Goal: Task Accomplishment & Management: Manage account settings

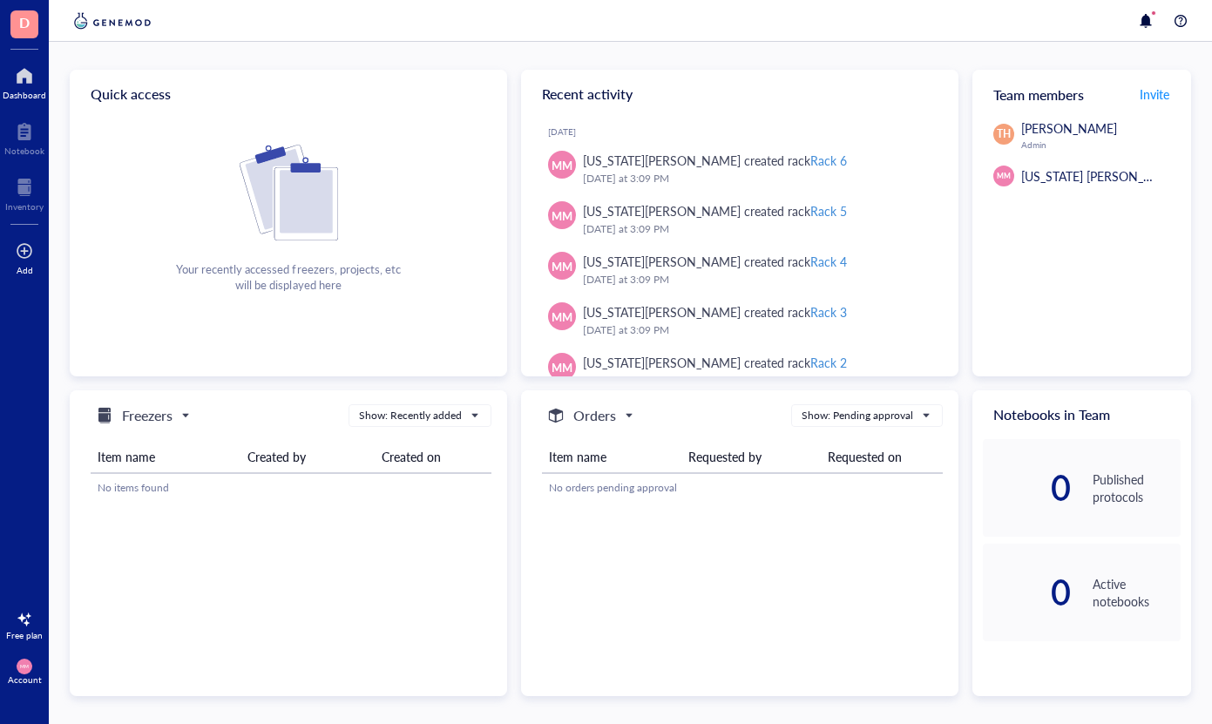
click at [22, 259] on div at bounding box center [24, 251] width 17 height 28
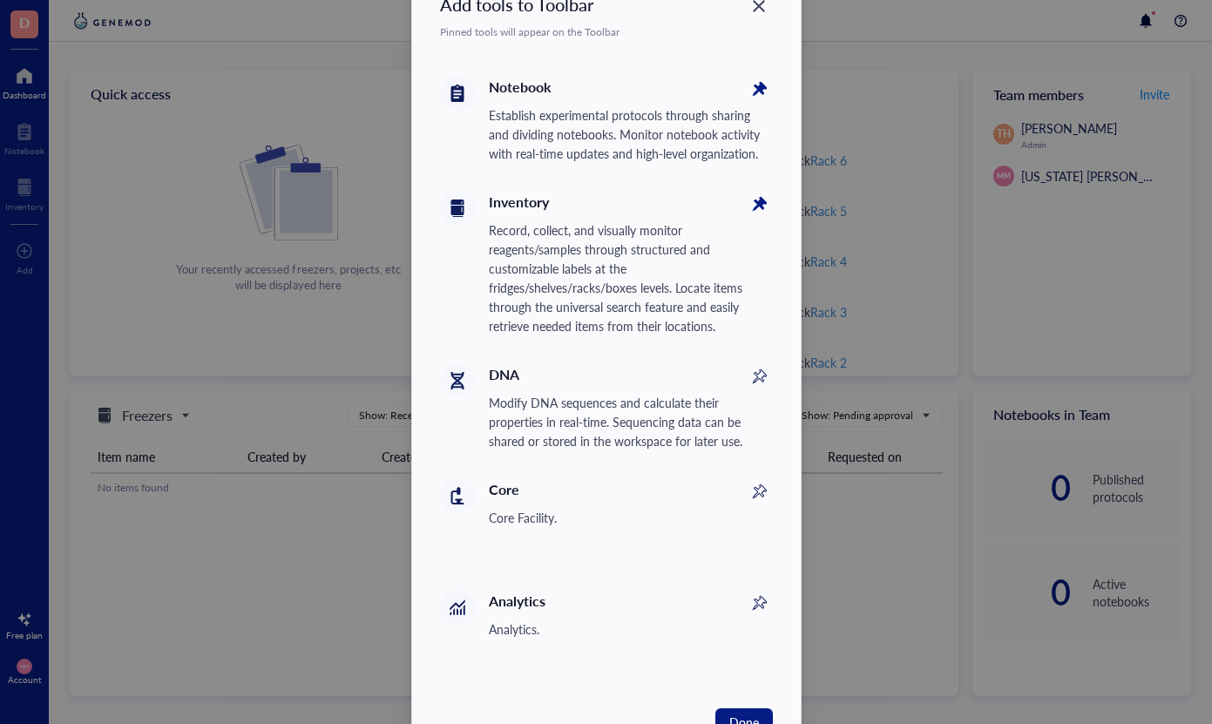
scroll to position [57, 0]
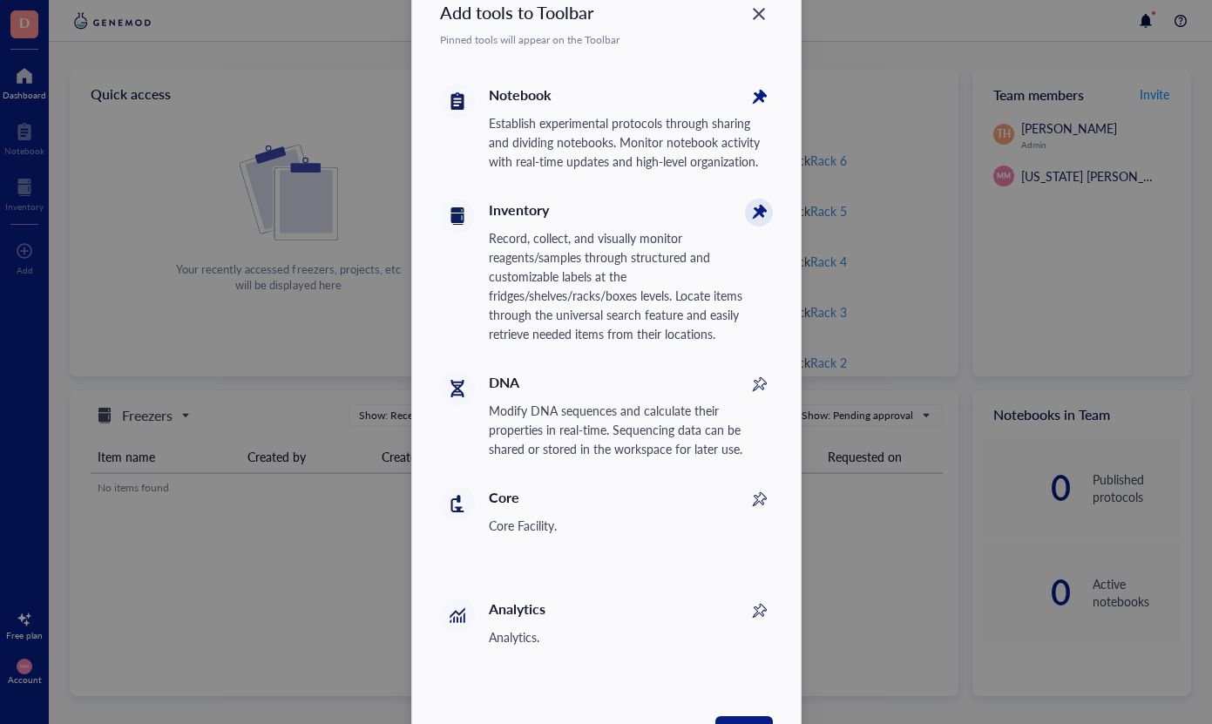
click at [750, 213] on icon at bounding box center [759, 213] width 28 height 28
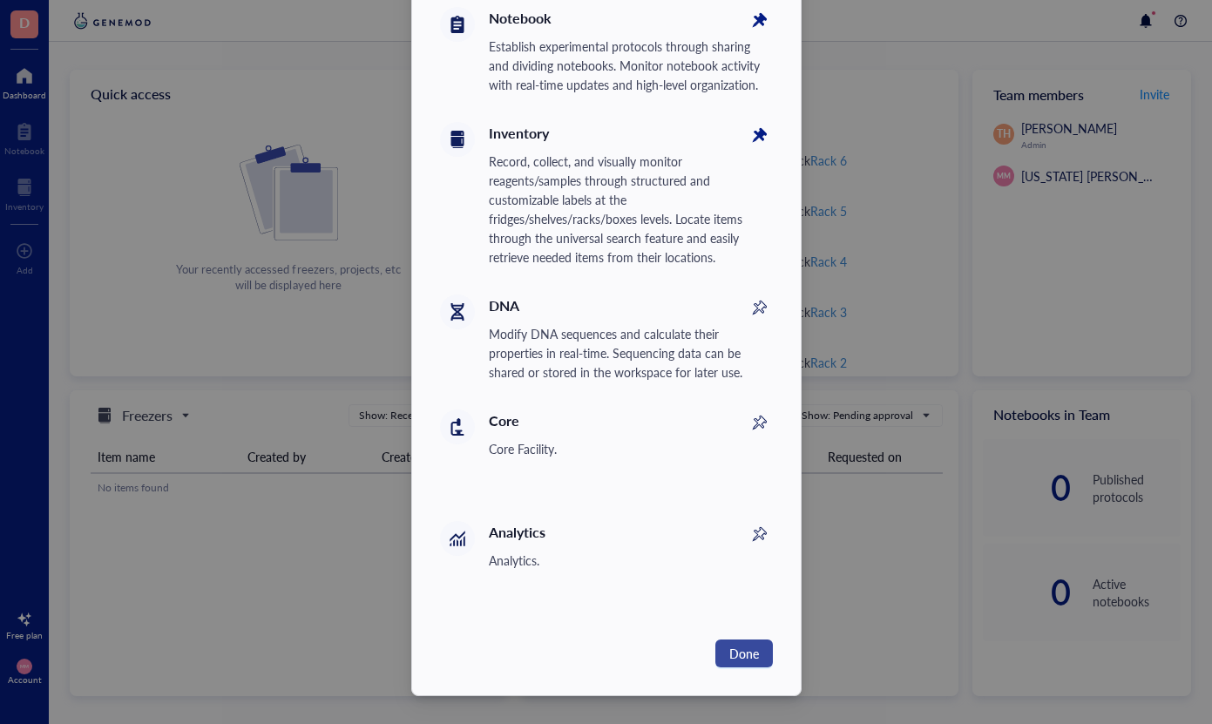
scroll to position [133, 0]
click at [746, 665] on button "Done" at bounding box center [745, 654] width 58 height 28
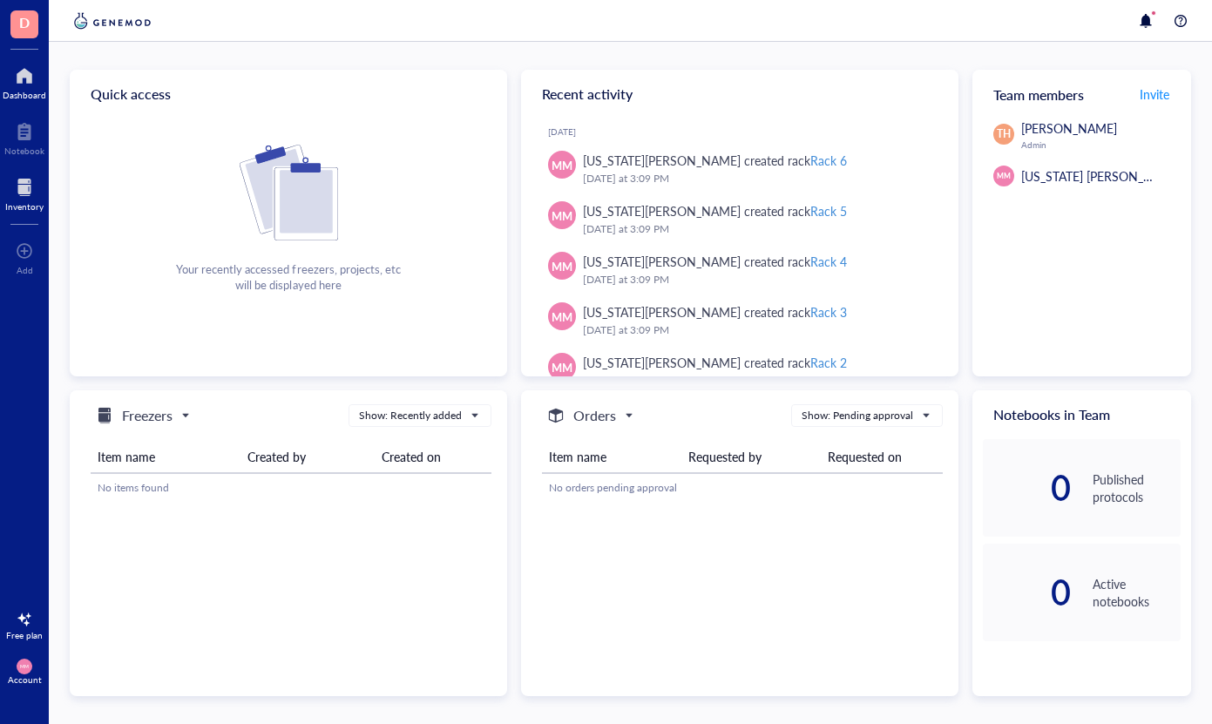
click at [35, 188] on div at bounding box center [24, 187] width 38 height 28
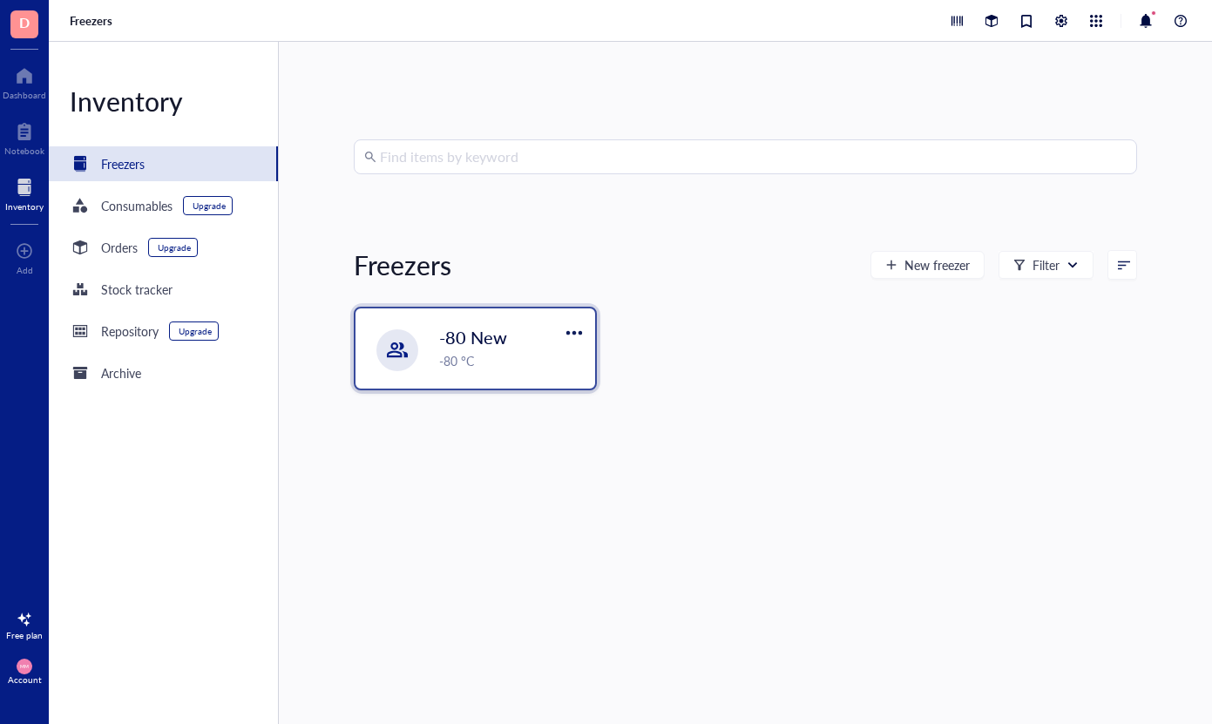
click at [506, 339] on span "-80 New" at bounding box center [473, 337] width 68 height 24
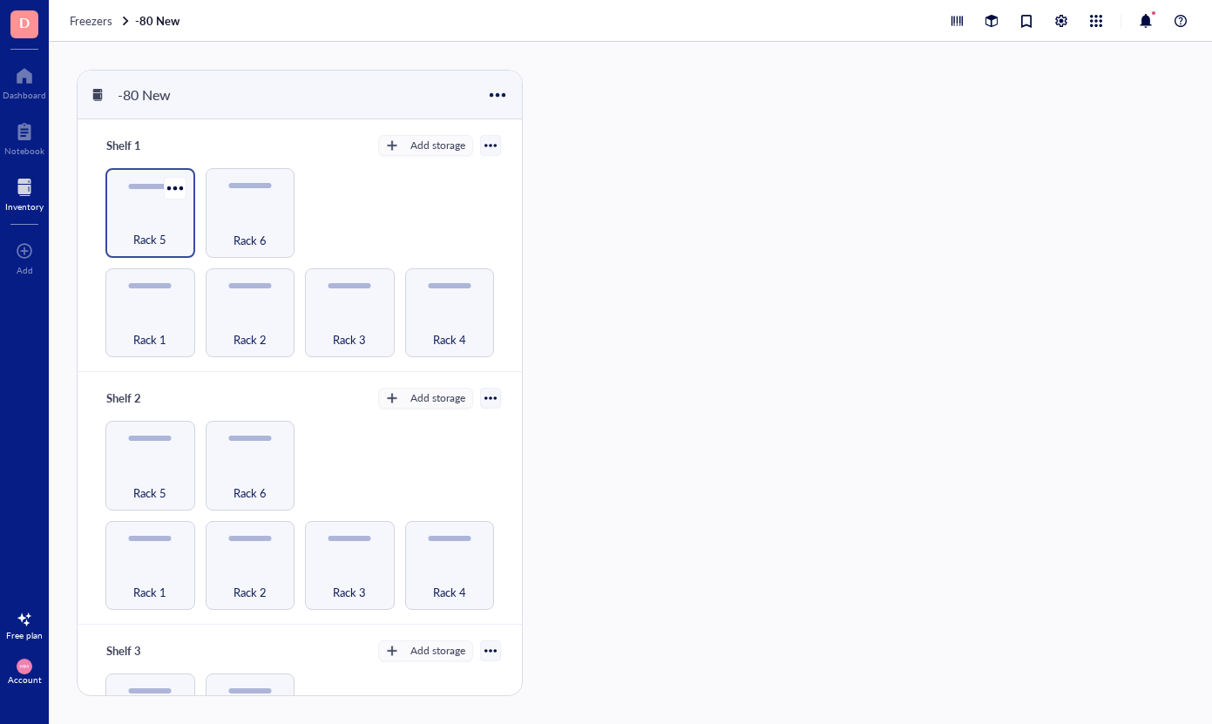
click at [154, 205] on div "Rack 5" at bounding box center [150, 213] width 90 height 90
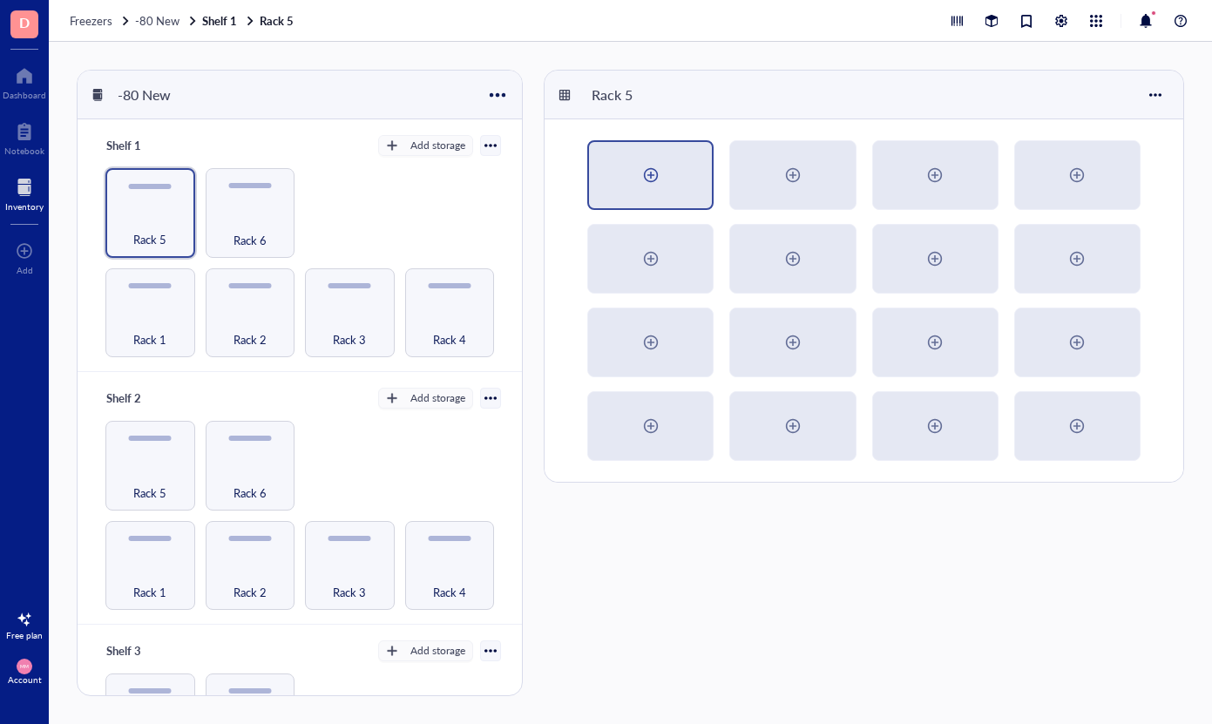
click at [670, 172] on div at bounding box center [650, 175] width 123 height 66
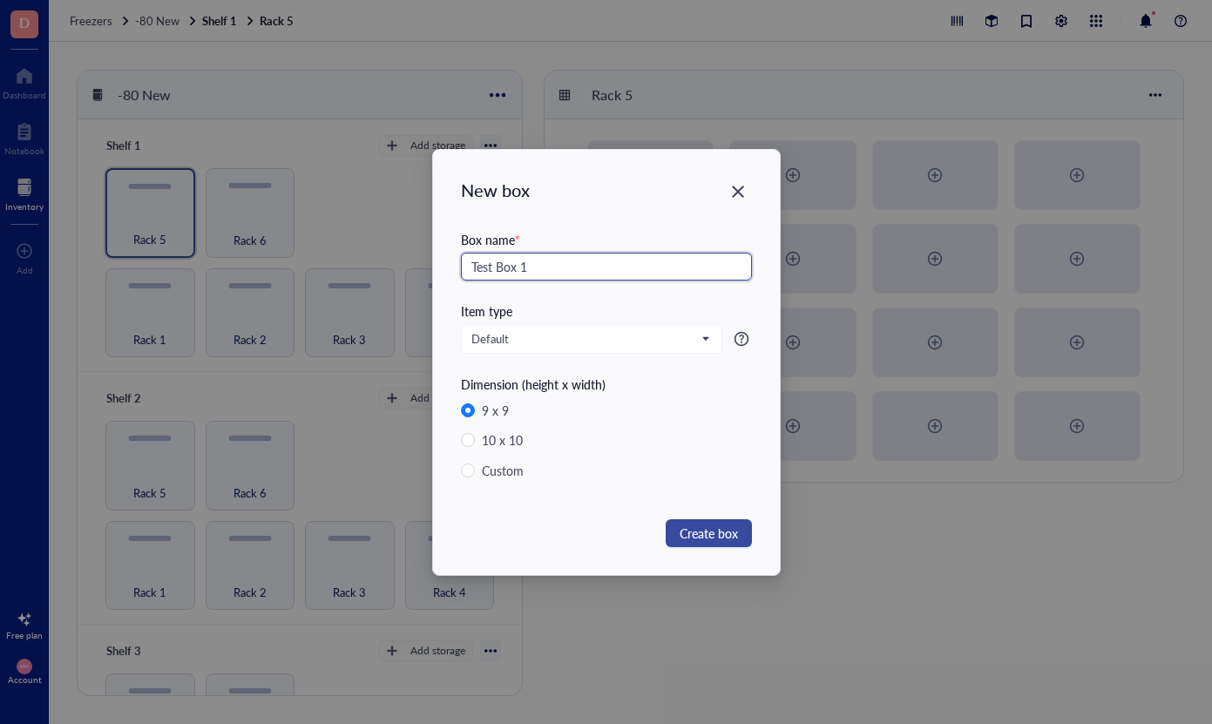
type input "Test Box 1"
click at [706, 533] on span "Create box" at bounding box center [709, 533] width 58 height 19
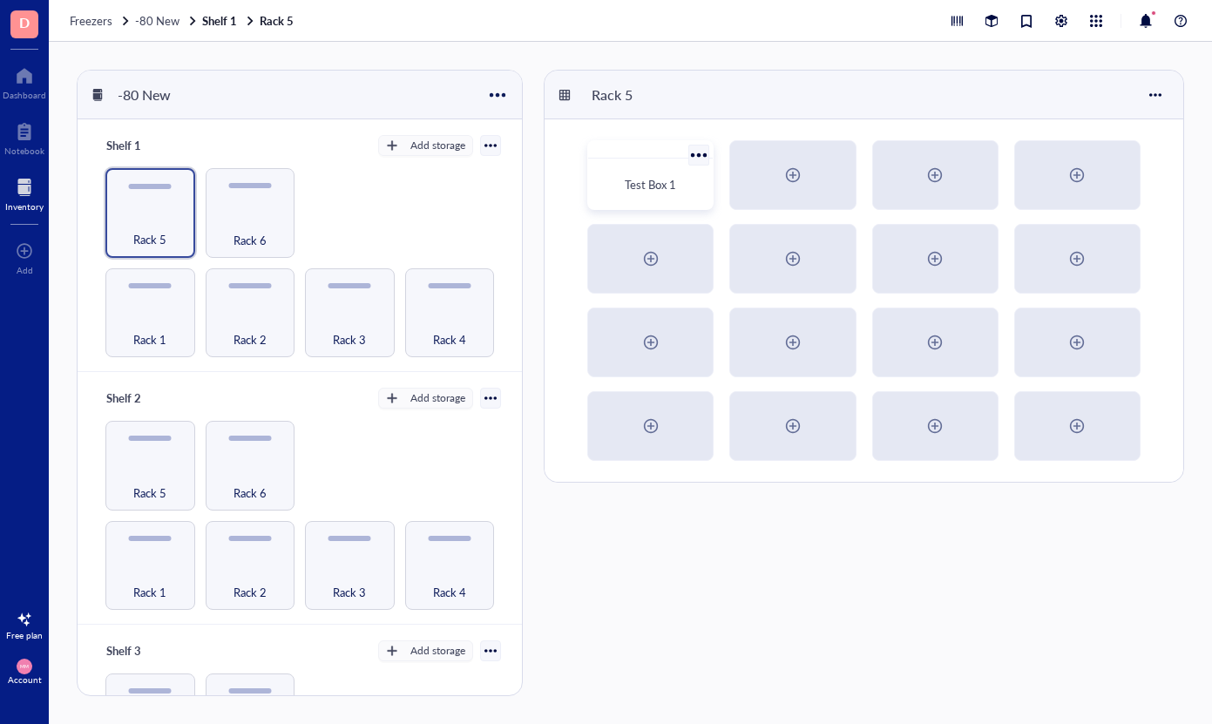
click at [650, 167] on div "Test Box 1" at bounding box center [650, 185] width 111 height 38
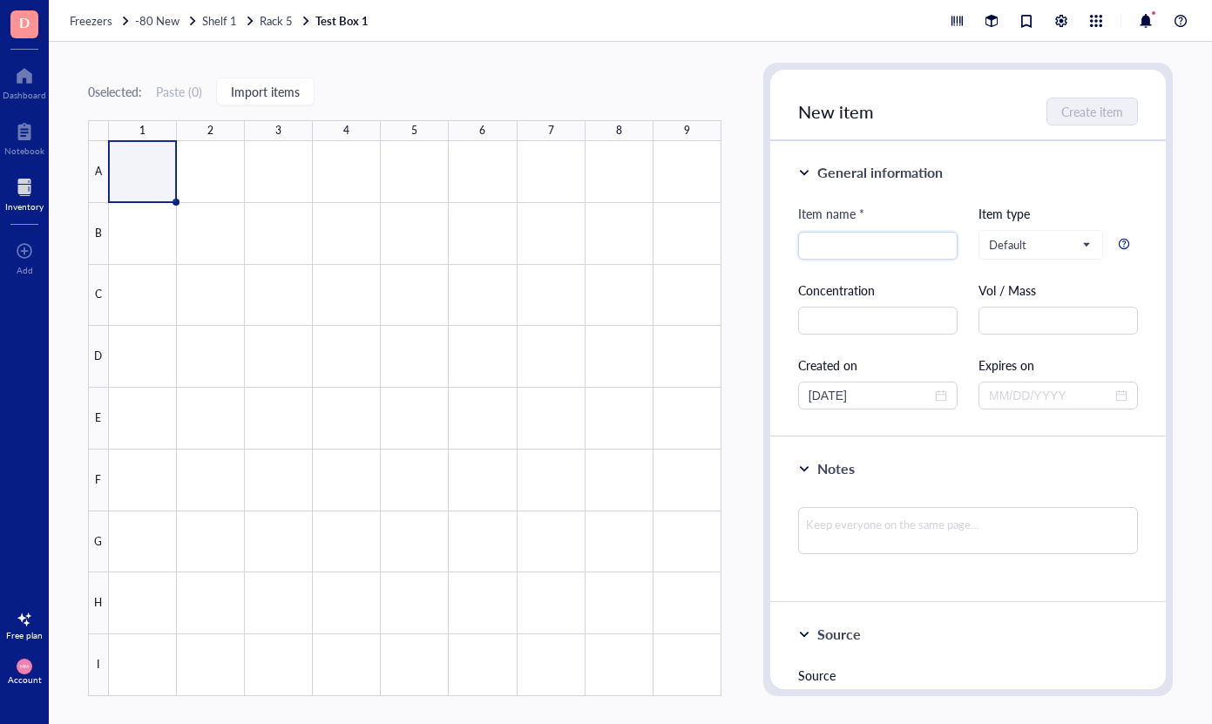
click at [564, 58] on div "0 selected: Paste ( 0 ) Import items 1 2 3 4 5 6 7 8 9 A B C D E F G H I Test B…" at bounding box center [631, 383] width 1164 height 682
click at [100, 20] on span "Freezers" at bounding box center [91, 20] width 43 height 17
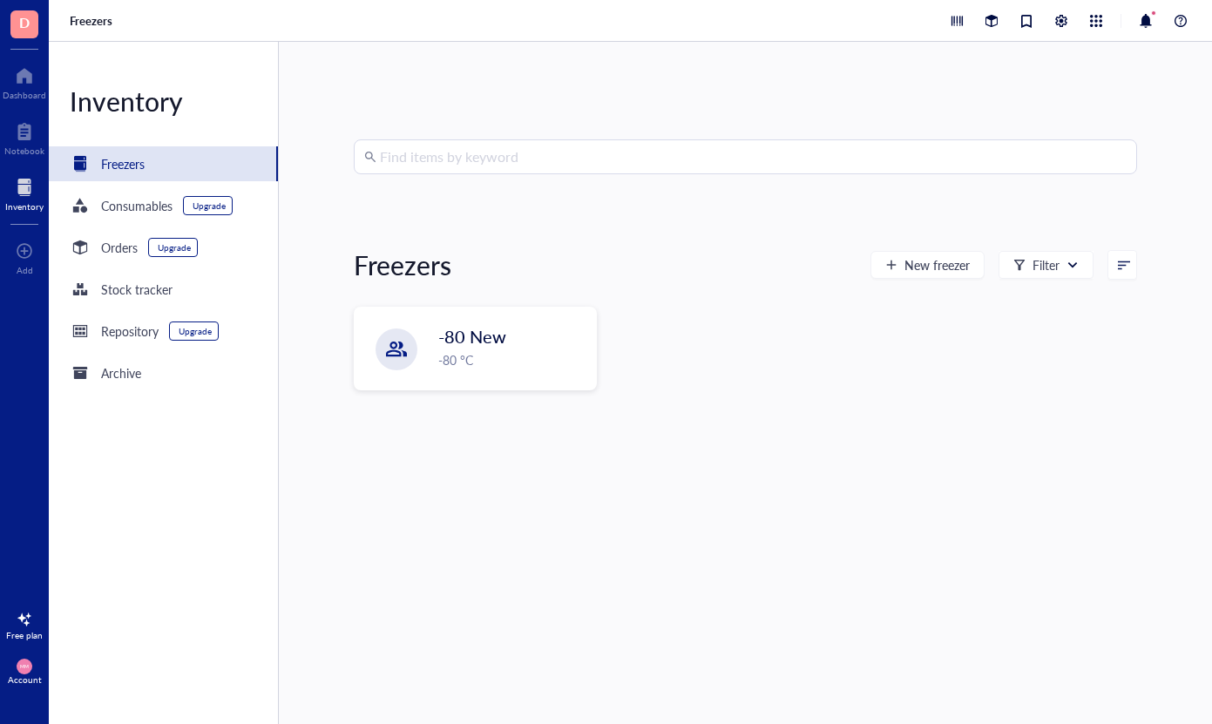
click at [24, 621] on div at bounding box center [24, 620] width 28 height 28
click at [161, 634] on span "See plans" at bounding box center [164, 633] width 46 height 16
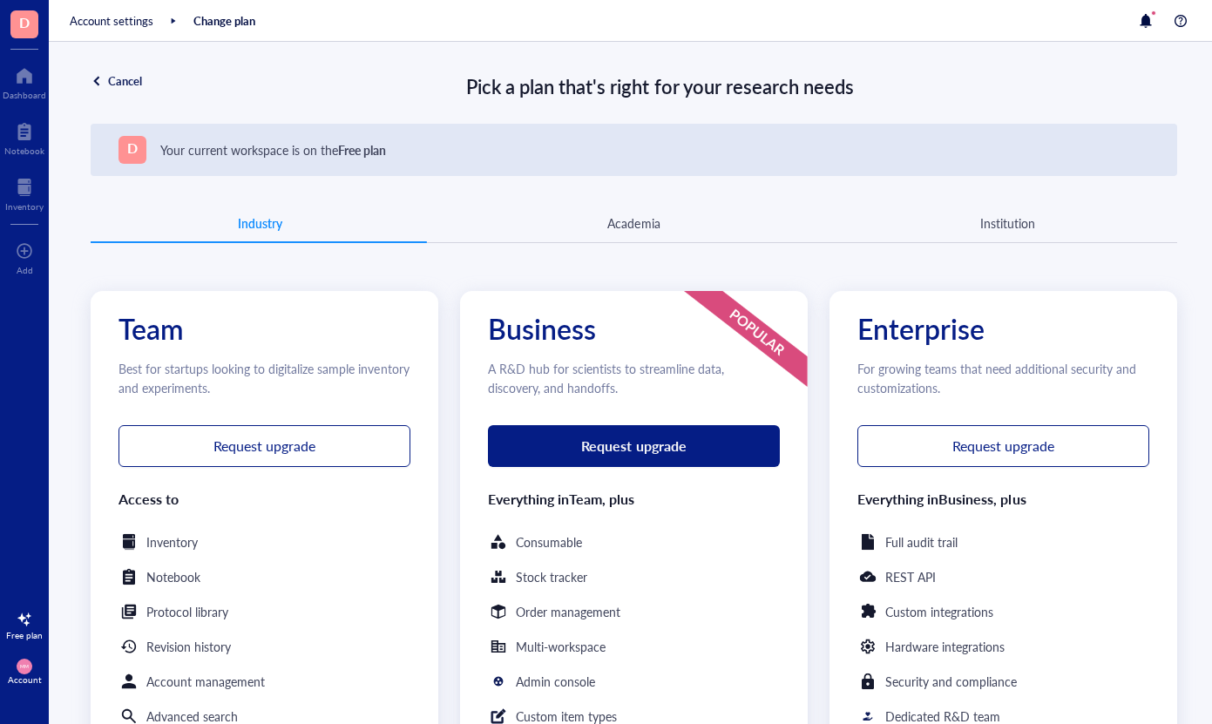
click at [641, 230] on div "Academia" at bounding box center [633, 223] width 52 height 19
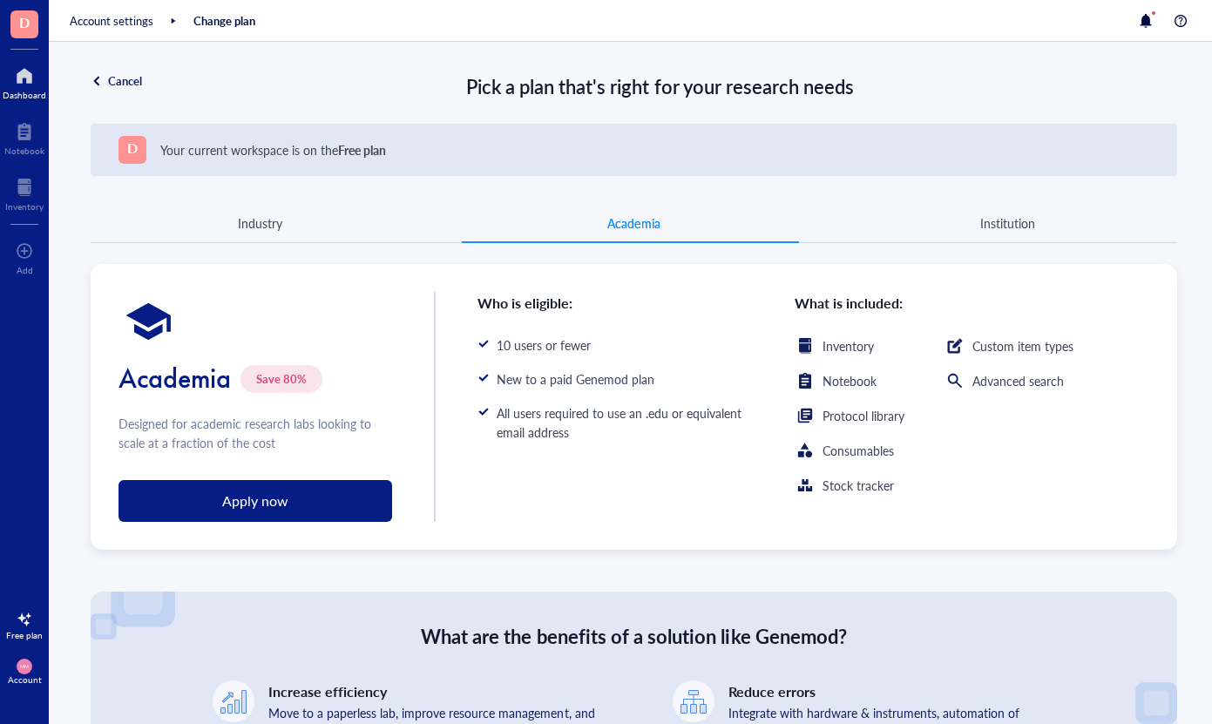
click at [28, 85] on div at bounding box center [25, 76] width 44 height 28
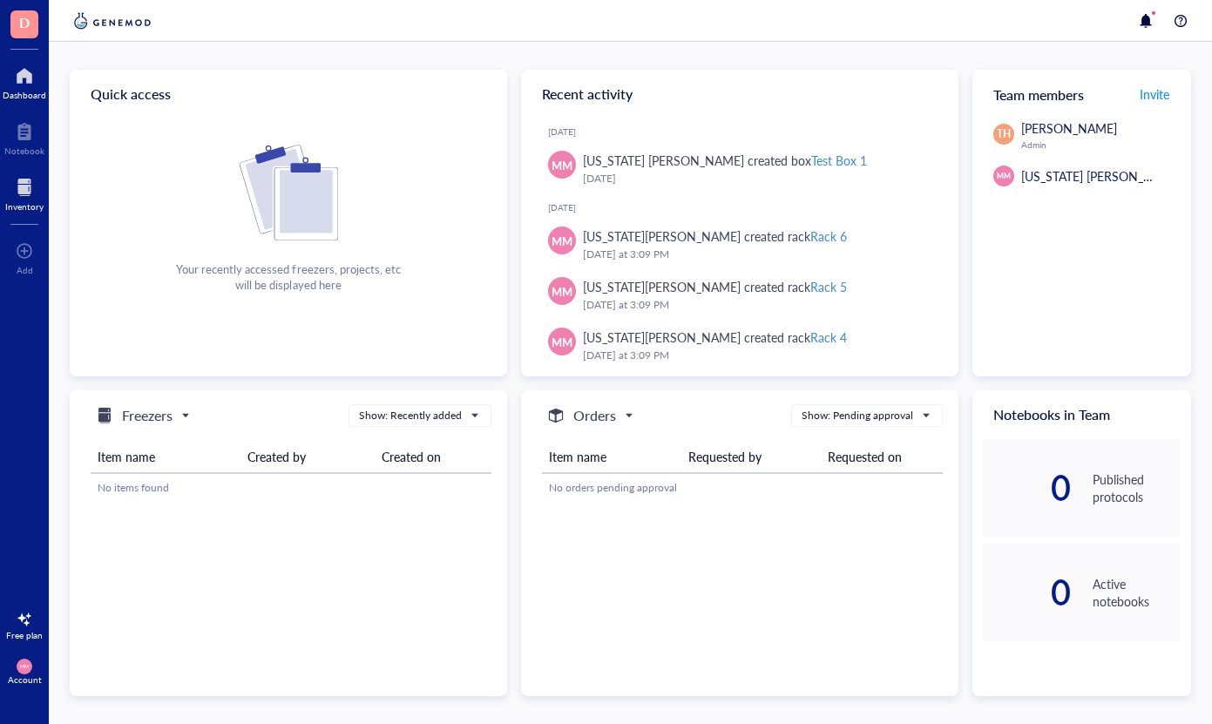
click at [23, 200] on div at bounding box center [24, 187] width 38 height 28
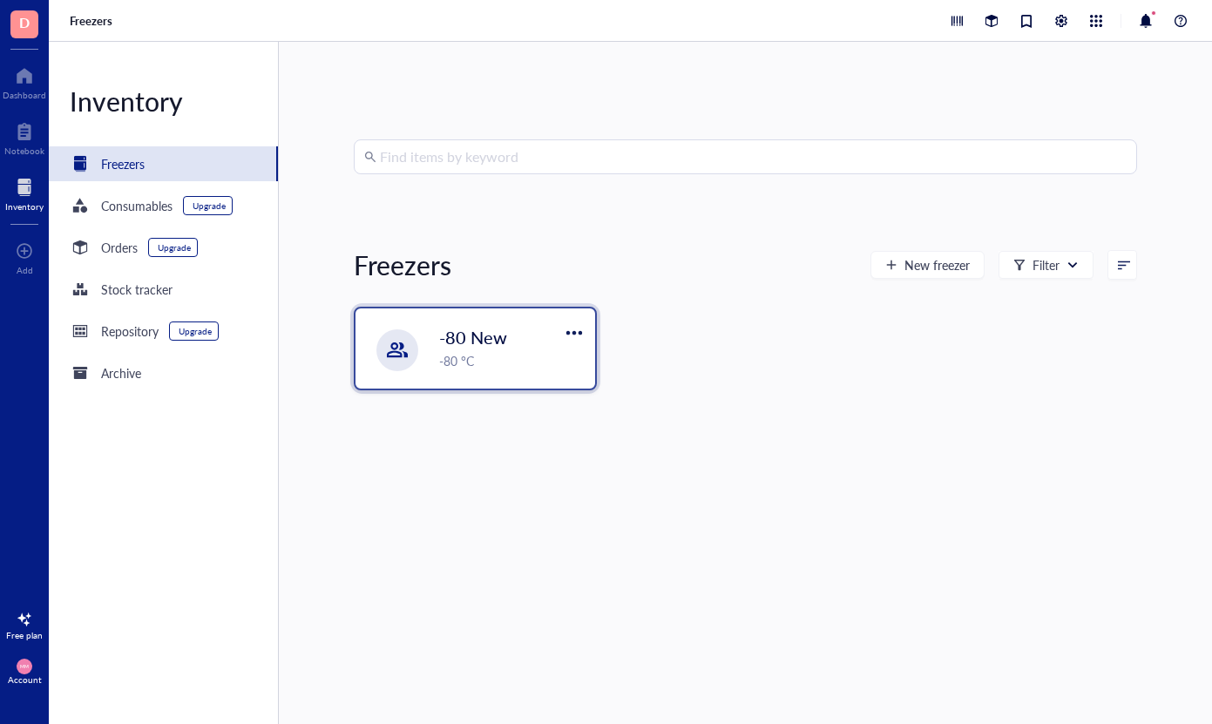
click at [482, 383] on div "-80 New -80 °C" at bounding box center [475, 349] width 239 height 80
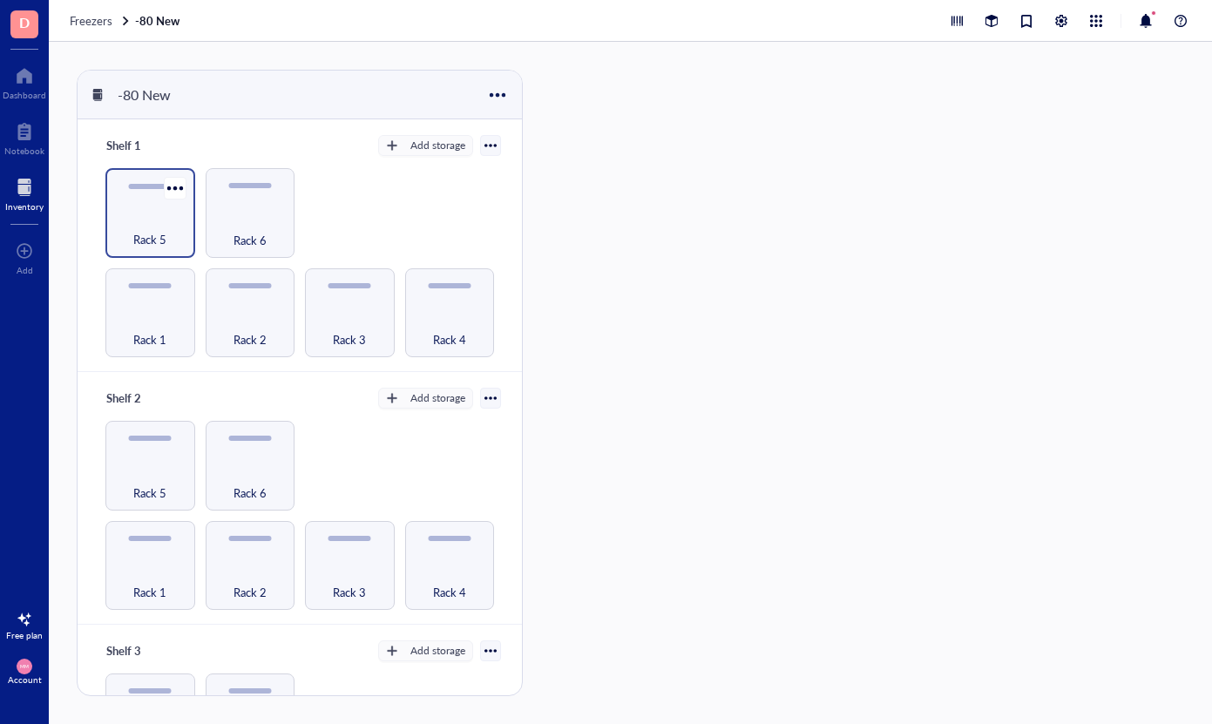
click at [151, 212] on div "Rack 5" at bounding box center [150, 230] width 72 height 38
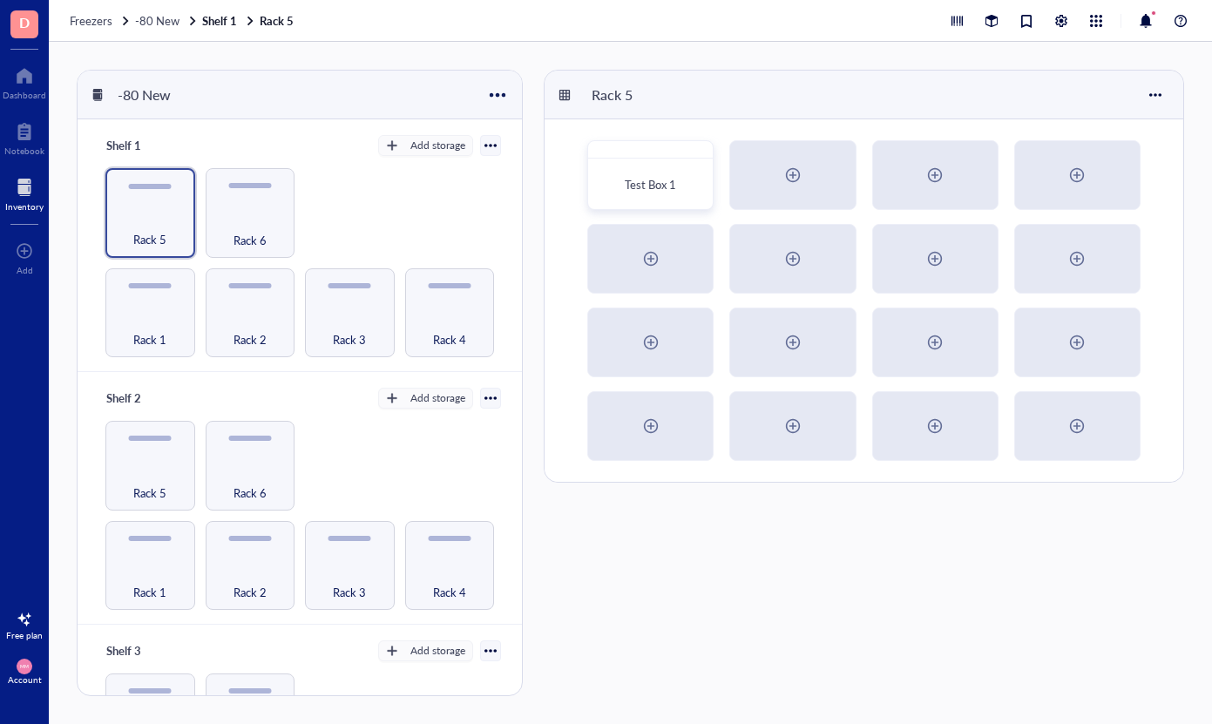
click at [763, 70] on div "Rack 5 Test Box 1" at bounding box center [864, 276] width 641 height 413
drag, startPoint x: 153, startPoint y: 297, endPoint x: 153, endPoint y: 147, distance: 149.9
click at [153, 147] on div "Shelf 1 Add storage Rack 1 Rack 2 Rack 3 Rack 4 Rack 5 Rack 6" at bounding box center [300, 245] width 444 height 253
click at [522, 106] on div "-80 New" at bounding box center [300, 95] width 444 height 49
click at [493, 93] on div at bounding box center [497, 94] width 25 height 25
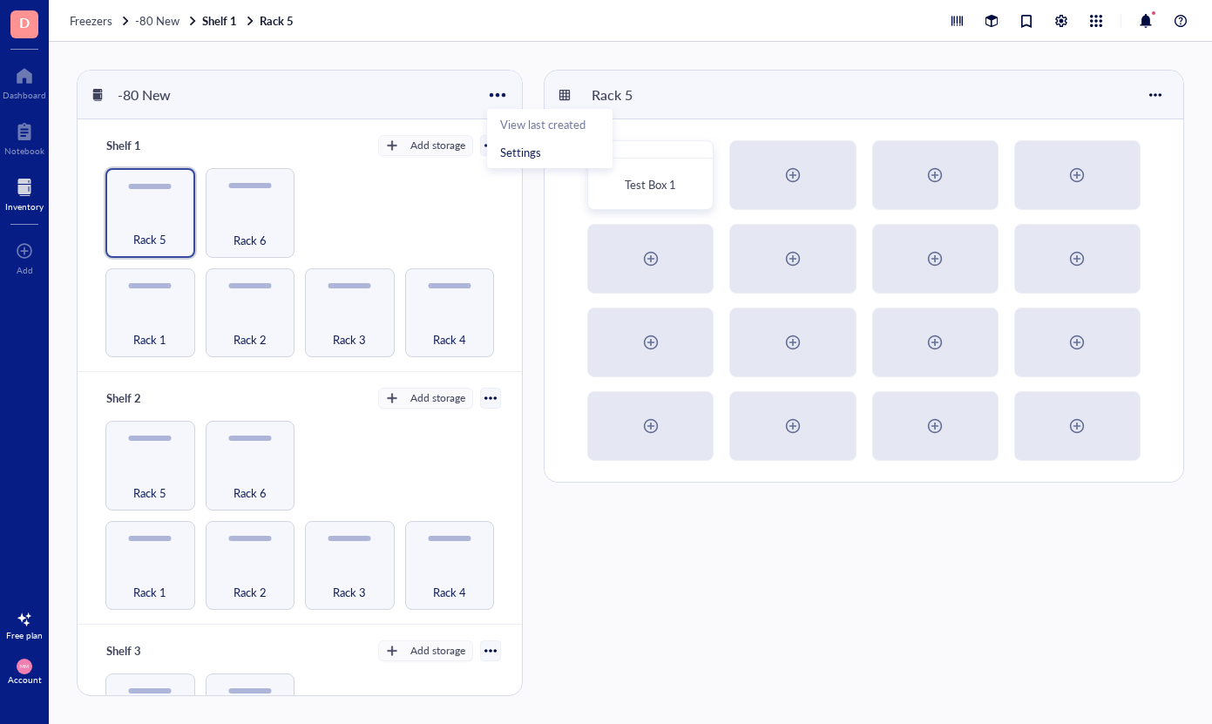
click at [527, 56] on div "-80 New Shelf 1 Add storage Rack 1 Rack 2 Rack 3 Rack 4 Rack 5 Rack 6 Shelf 2 A…" at bounding box center [631, 383] width 1164 height 682
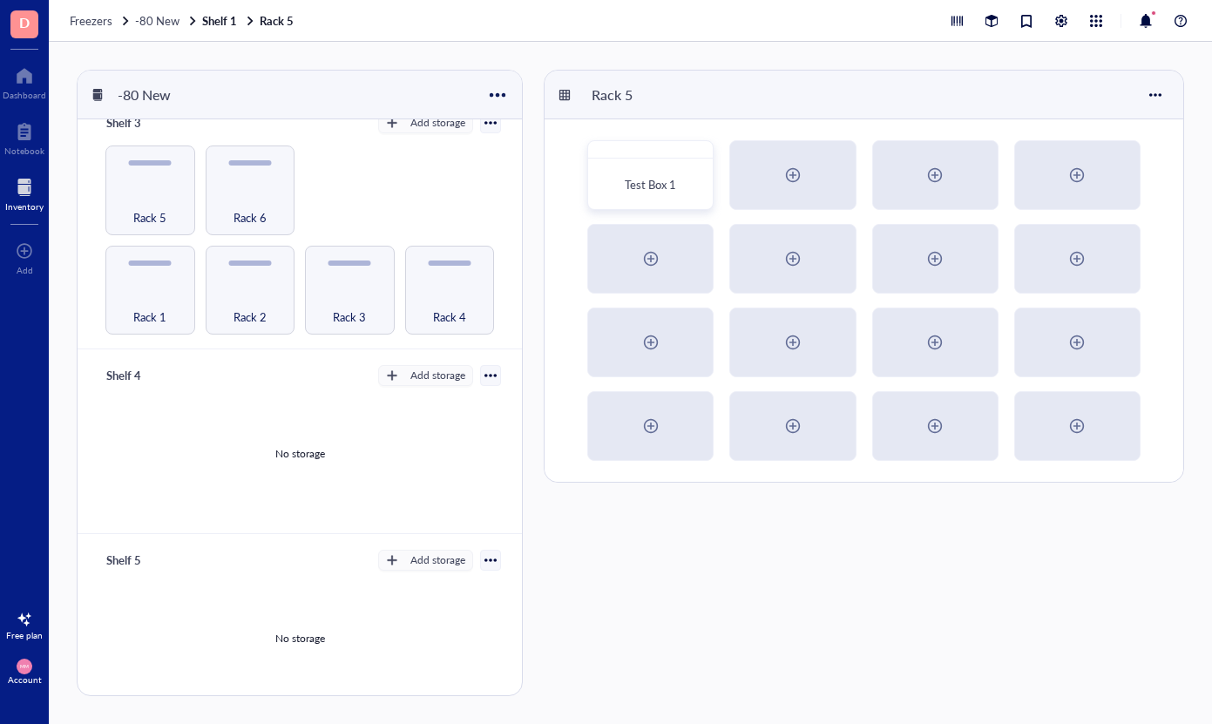
scroll to position [527, 0]
click at [483, 373] on div at bounding box center [490, 376] width 21 height 21
click at [446, 400] on div "Settings" at bounding box center [429, 396] width 105 height 16
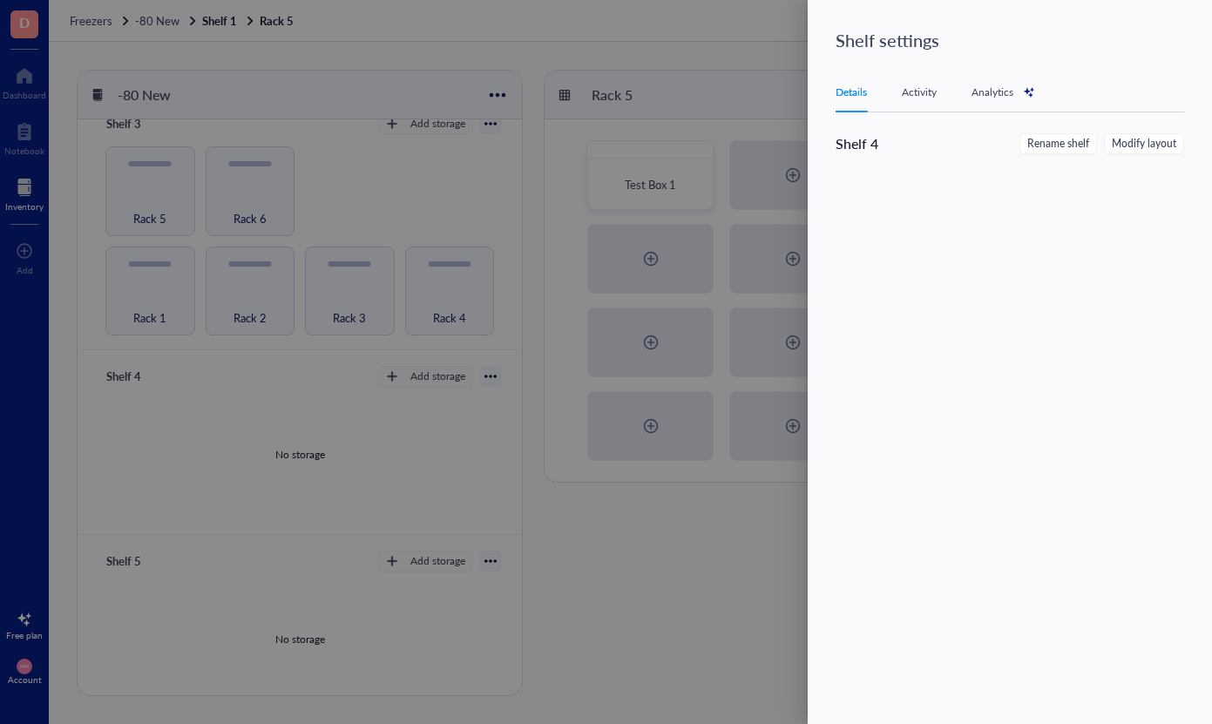
click at [649, 617] on div at bounding box center [606, 362] width 1212 height 724
